Goal: Information Seeking & Learning: Check status

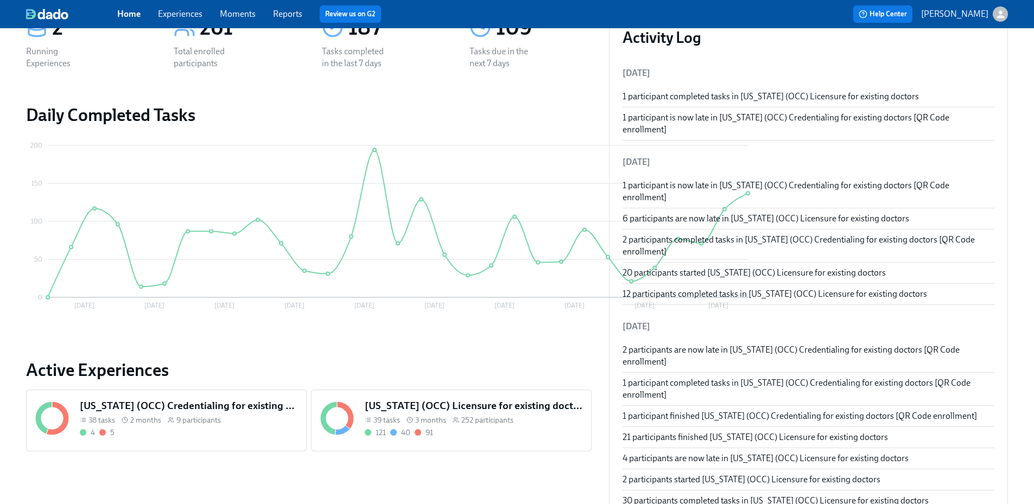
scroll to position [163, 0]
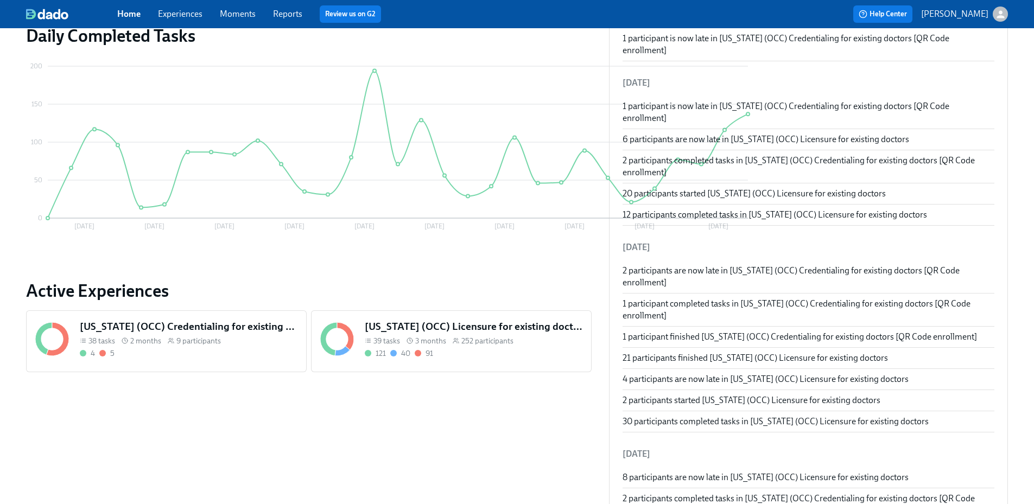
click at [453, 330] on h5 "[US_STATE] (OCC) Licensure for existing doctors" at bounding box center [474, 327] width 218 height 14
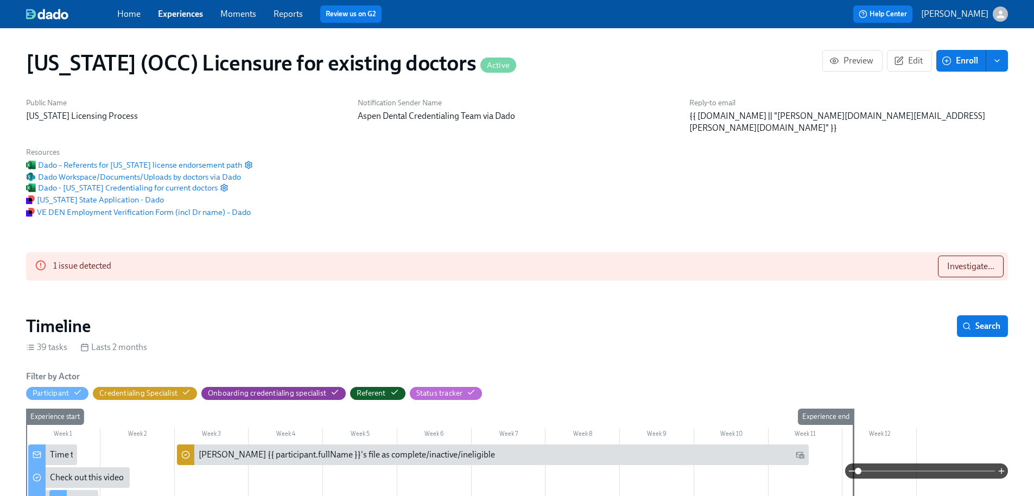
scroll to position [0, 13723]
click at [976, 256] on button "Investigate..." at bounding box center [971, 267] width 66 height 22
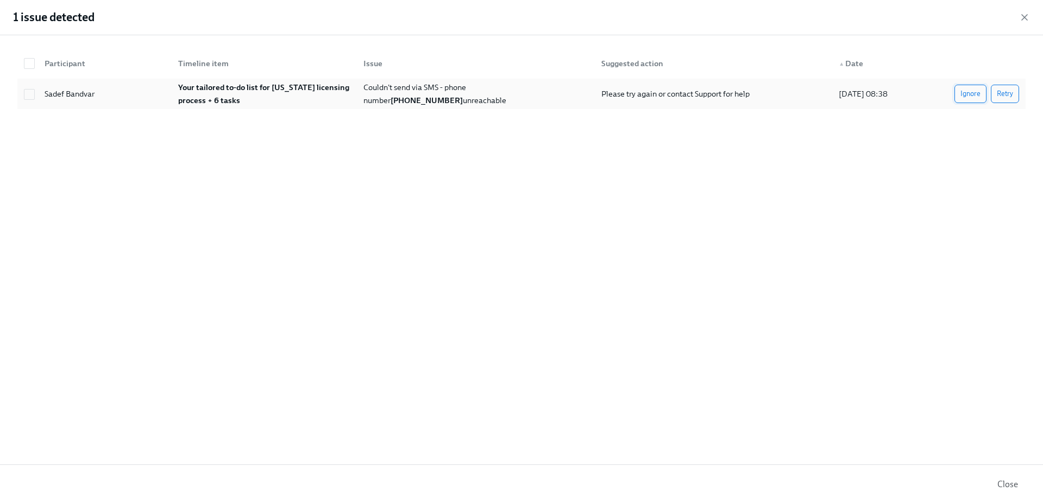
click at [979, 98] on span "Ignore" at bounding box center [970, 94] width 20 height 11
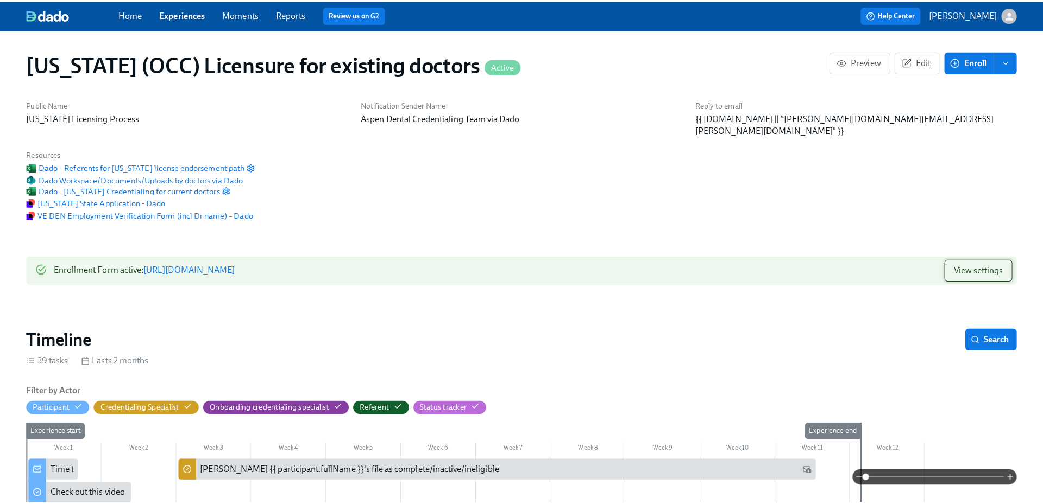
scroll to position [0, 13766]
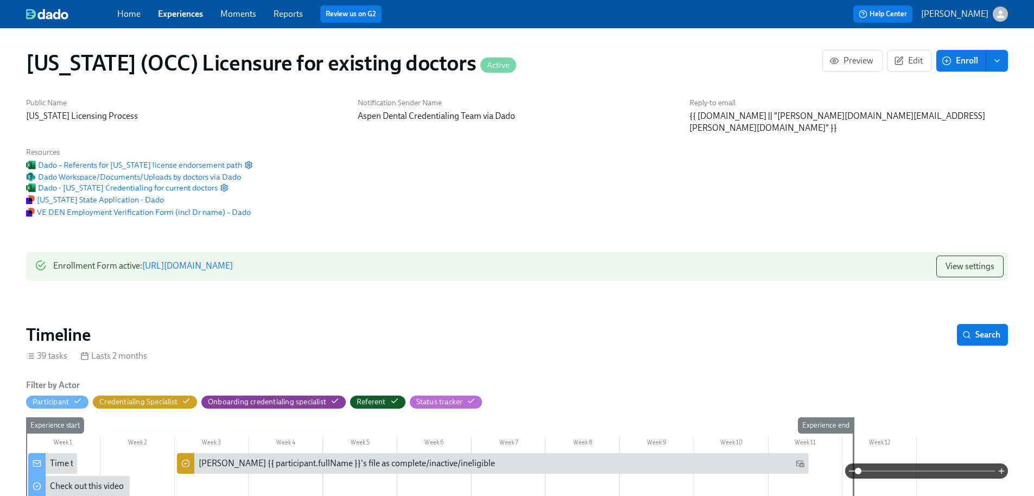
click at [304, 15] on div "Home Experiences Moments Reports Review us on G2" at bounding box center [340, 13] width 446 height 17
click at [301, 15] on link "Reports" at bounding box center [288, 14] width 29 height 10
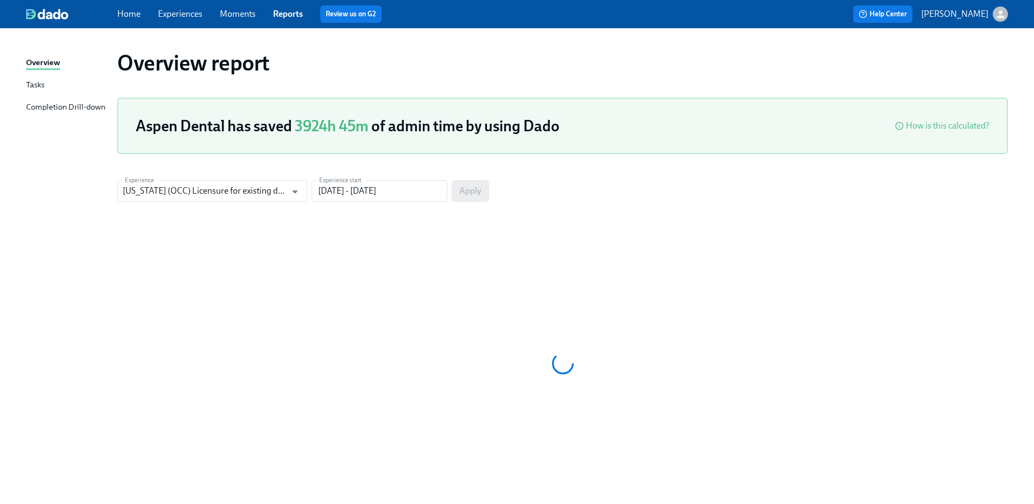
click at [71, 106] on div "Completion Drill-down" at bounding box center [65, 108] width 79 height 14
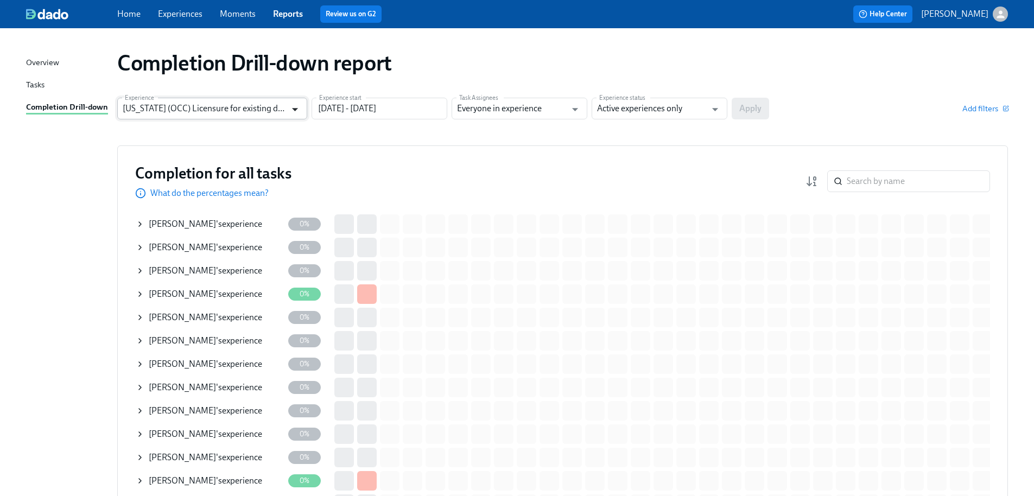
click at [294, 112] on icon "Open" at bounding box center [295, 109] width 15 height 15
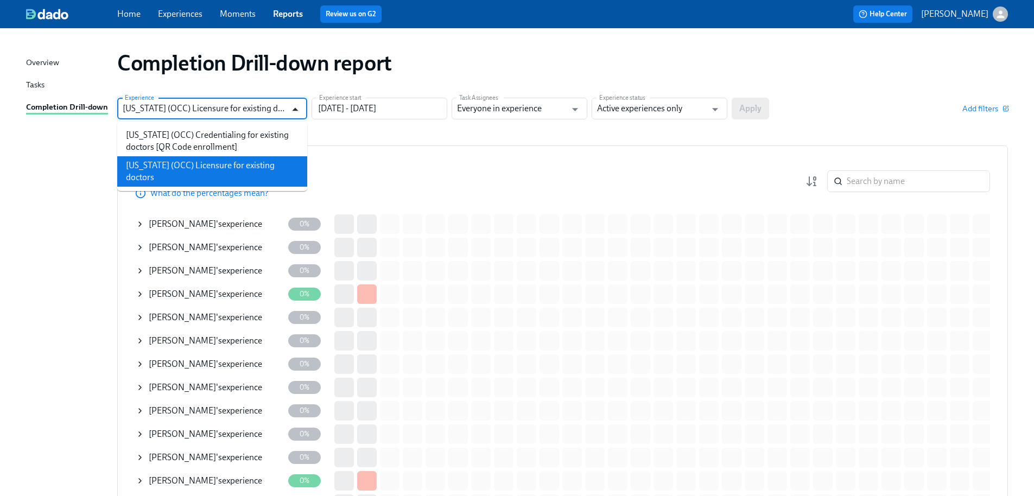
click at [294, 112] on icon "Close" at bounding box center [295, 109] width 15 height 15
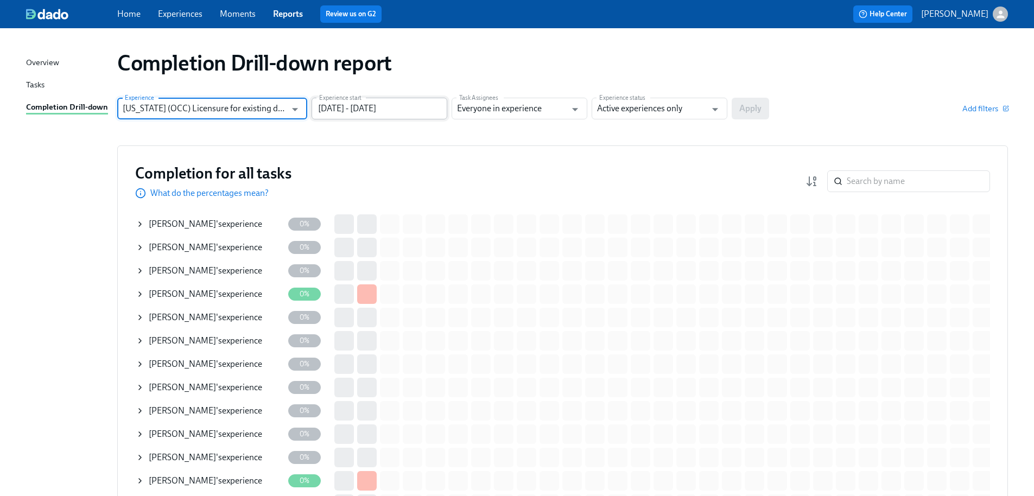
click at [356, 107] on input "[DATE] - [DATE]" at bounding box center [380, 109] width 136 height 22
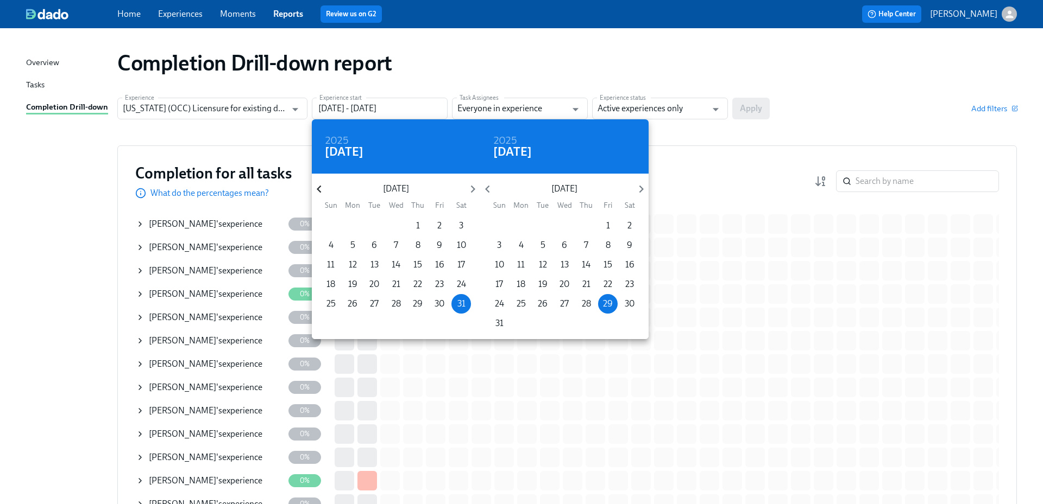
click at [318, 189] on icon "button" at bounding box center [319, 190] width 4 height 8
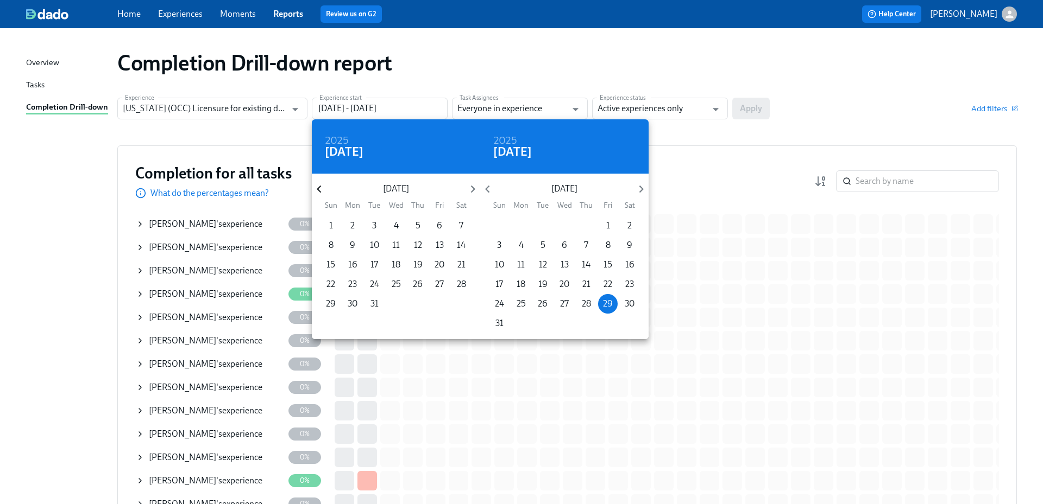
click at [318, 189] on icon "button" at bounding box center [319, 190] width 4 height 8
click at [418, 222] on p "1" at bounding box center [418, 226] width 4 height 12
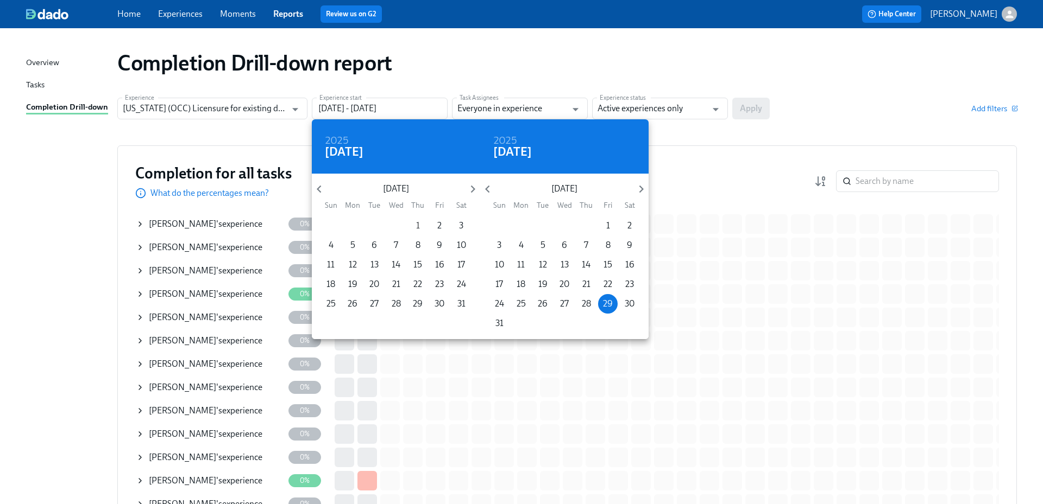
type input "[DATE] - [DATE]"
click at [720, 112] on div at bounding box center [521, 252] width 1043 height 504
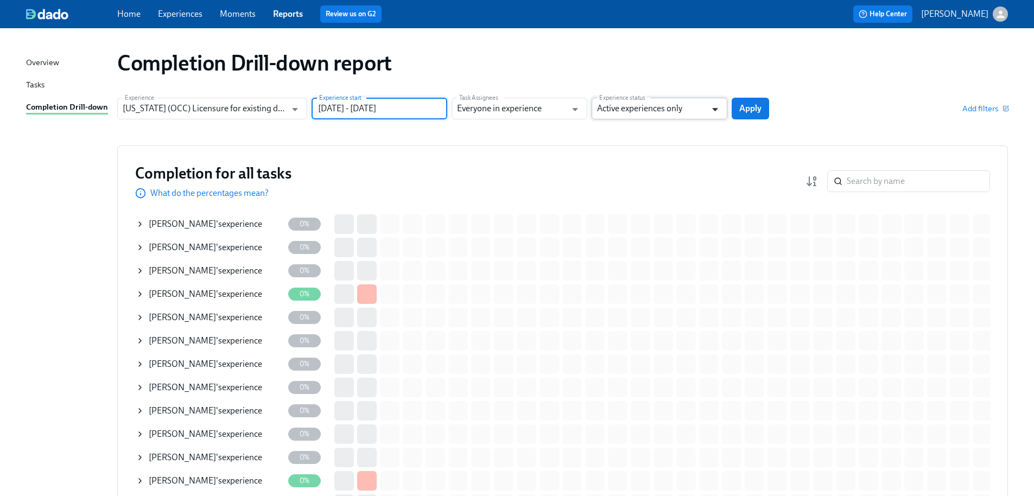
click at [713, 109] on icon "Open" at bounding box center [715, 109] width 15 height 15
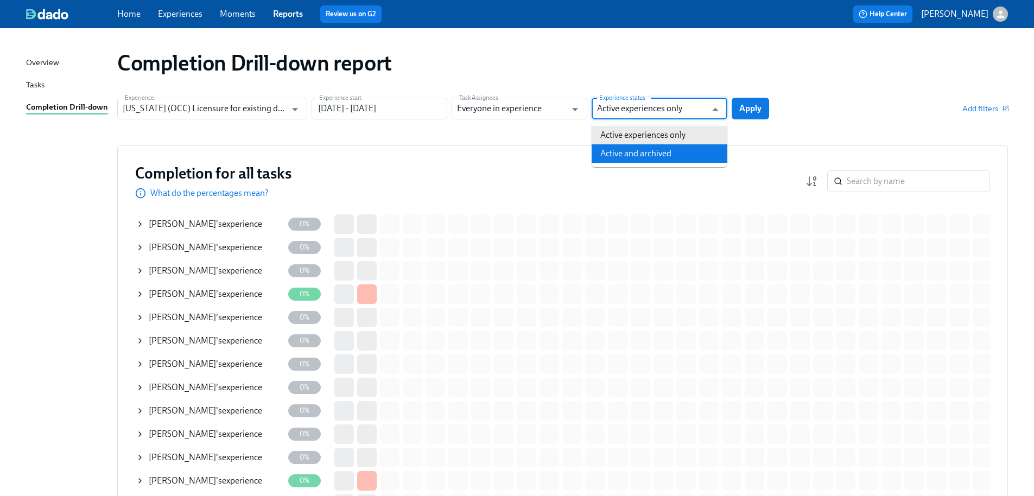
click at [679, 152] on li "Active and archived" at bounding box center [660, 153] width 136 height 18
type input "Active and archived"
click at [753, 110] on span "Apply" at bounding box center [751, 108] width 22 height 11
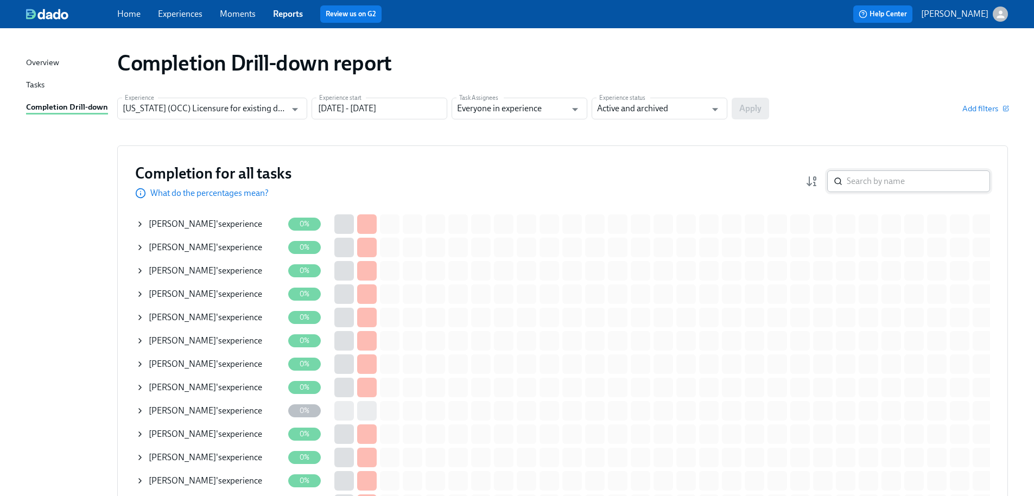
click at [878, 181] on input "search" at bounding box center [918, 182] width 143 height 22
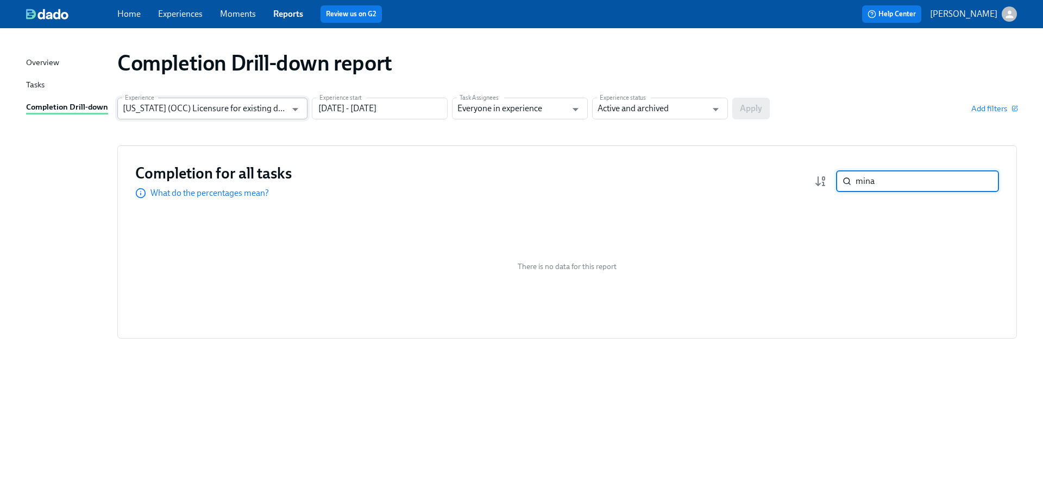
type input "mina"
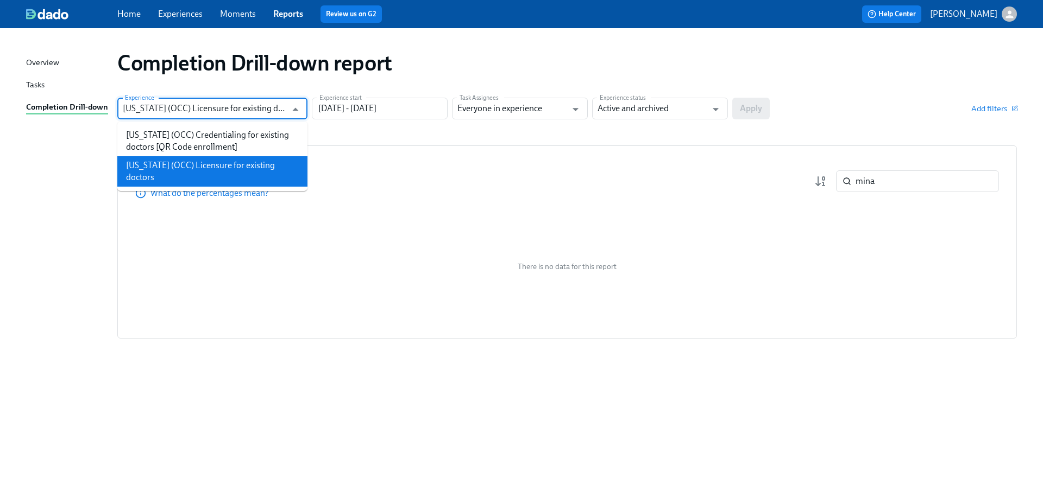
click at [283, 108] on input "[US_STATE] (OCC) Licensure for existing doctors" at bounding box center [204, 109] width 163 height 22
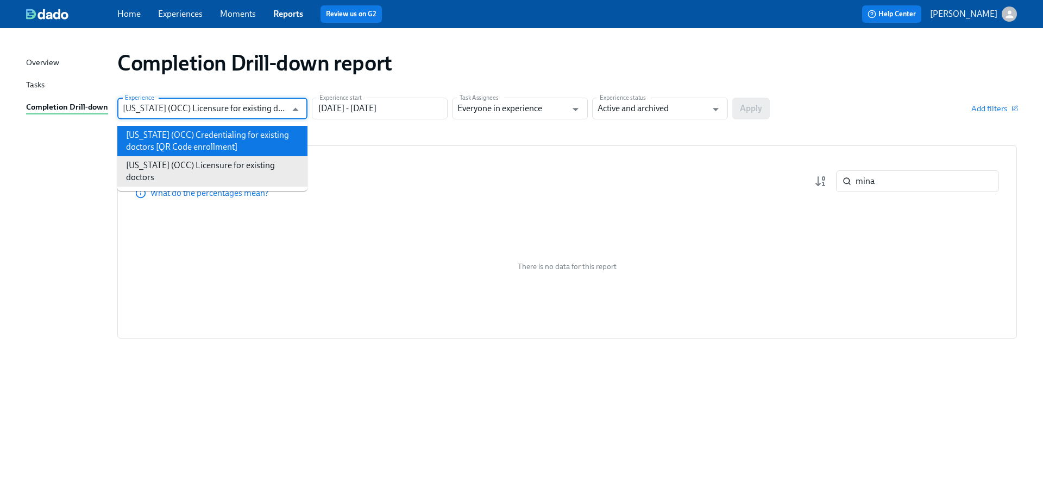
click at [268, 133] on li "[US_STATE] (OCC) Credentialing for existing doctors [QR Code enrollment]" at bounding box center [212, 141] width 190 height 30
type input "[US_STATE] (OCC) Credentialing for existing doctors [QR Code enrollment]"
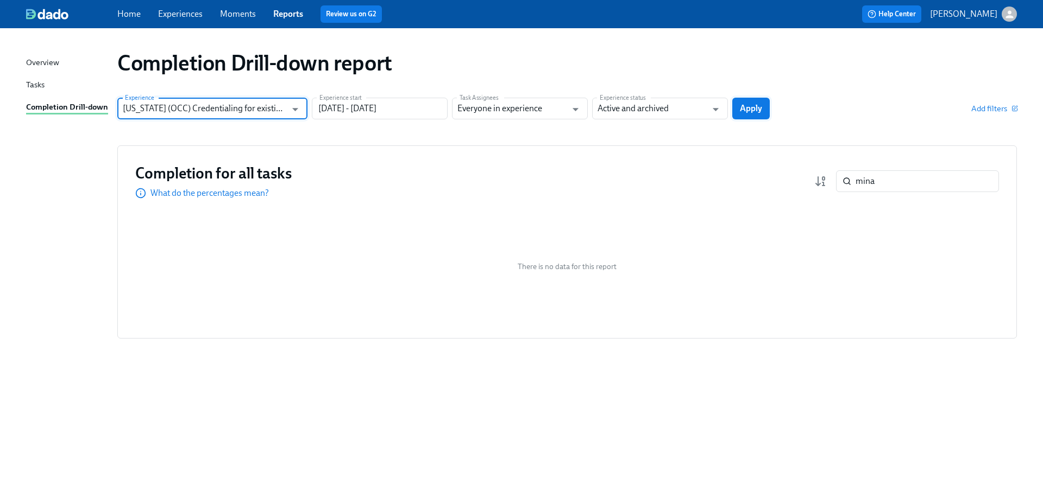
click at [753, 105] on span "Apply" at bounding box center [751, 108] width 22 height 11
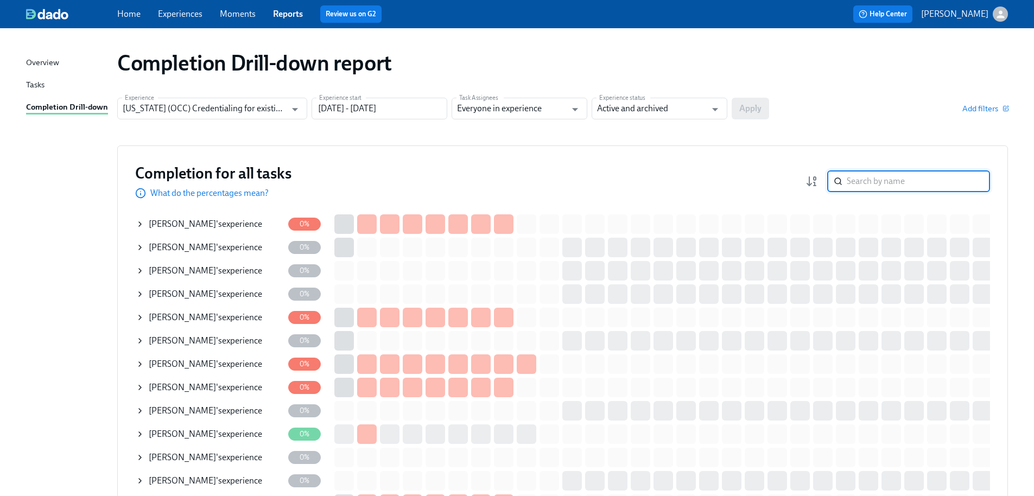
click at [891, 182] on input "search" at bounding box center [918, 182] width 143 height 22
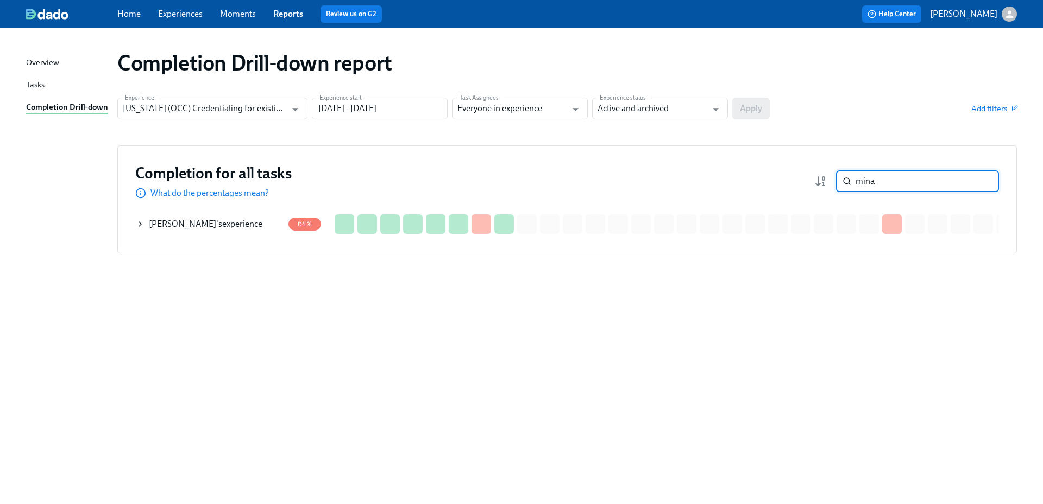
type input "mina"
click at [251, 225] on div "[PERSON_NAME] 's experience" at bounding box center [210, 224] width 148 height 22
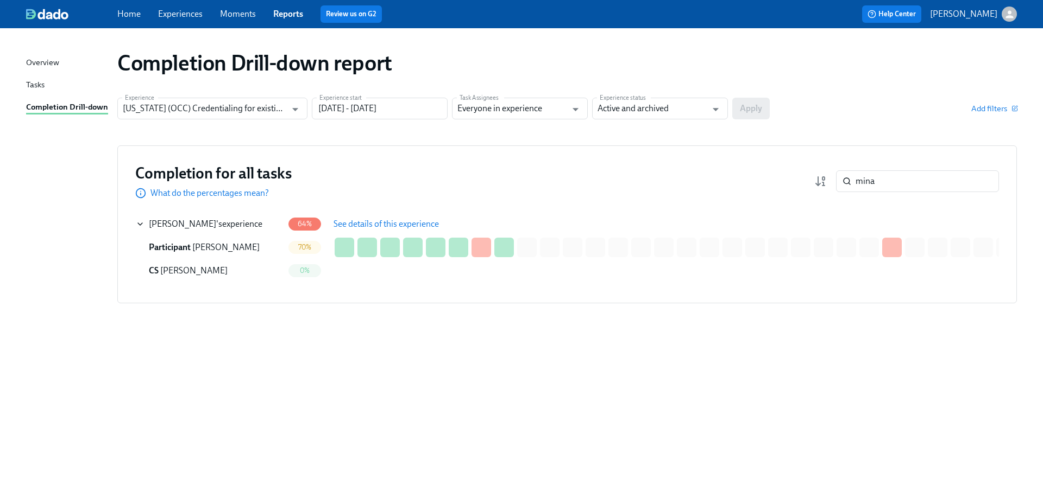
click at [380, 230] on button "See details of this experience" at bounding box center [386, 224] width 121 height 22
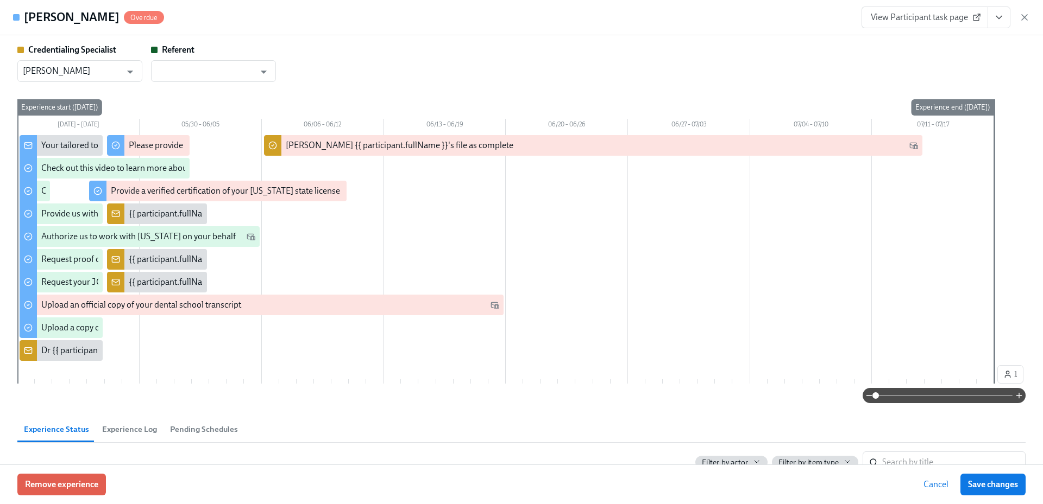
click at [919, 14] on span "View Participant task page" at bounding box center [924, 17] width 108 height 11
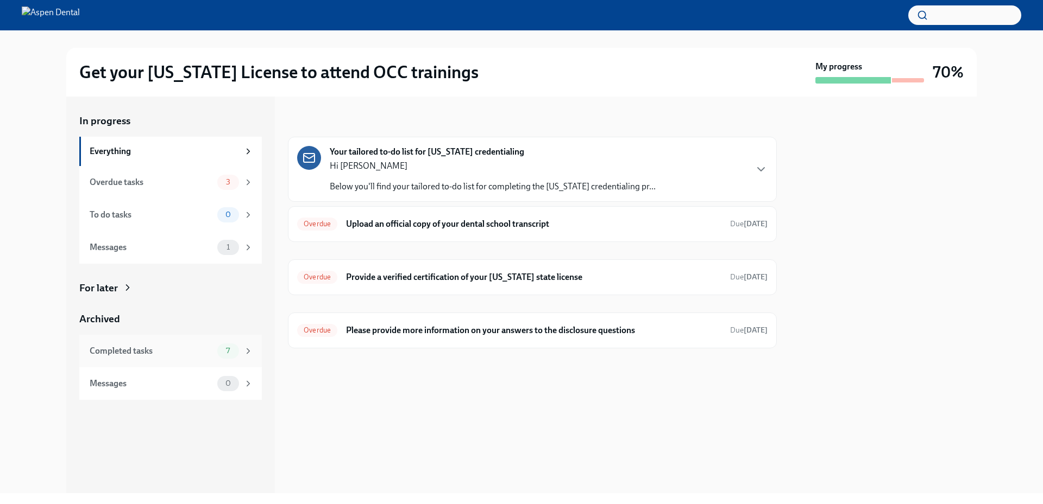
click at [160, 350] on div "Completed tasks" at bounding box center [151, 351] width 123 height 12
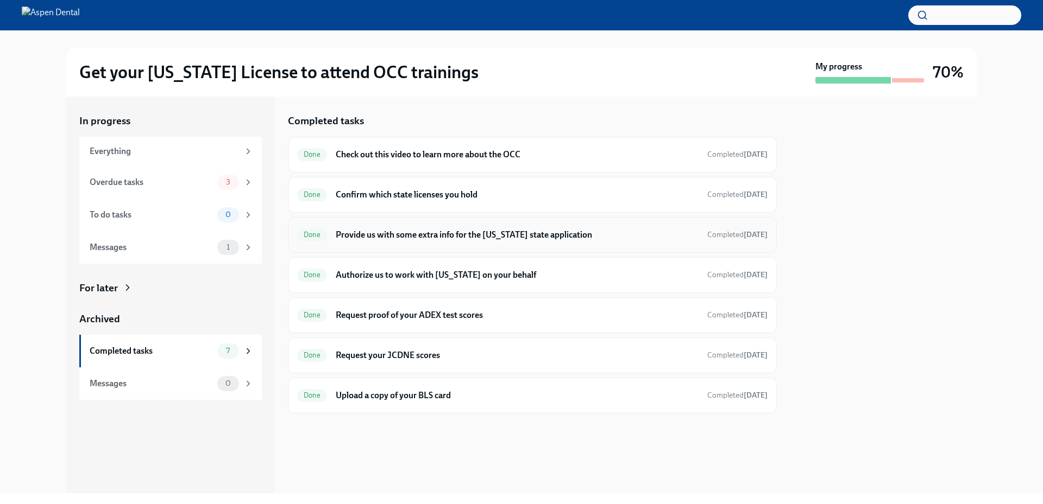
click at [446, 237] on h6 "Provide us with some extra info for the [US_STATE] state application" at bounding box center [517, 235] width 363 height 12
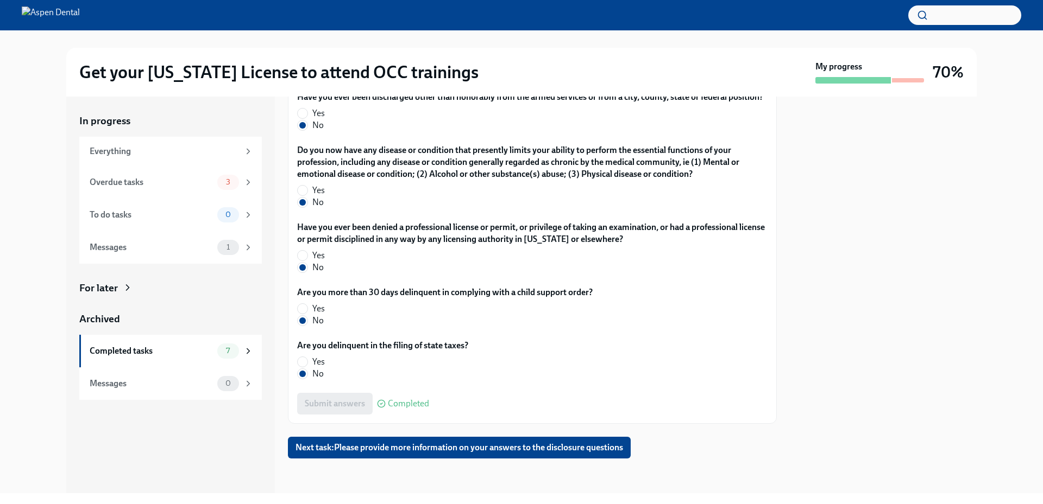
scroll to position [2314, 0]
click at [929, 263] on div at bounding box center [883, 295] width 187 height 397
click at [898, 318] on div at bounding box center [883, 295] width 187 height 397
